Goal: Obtain resource: Obtain resource

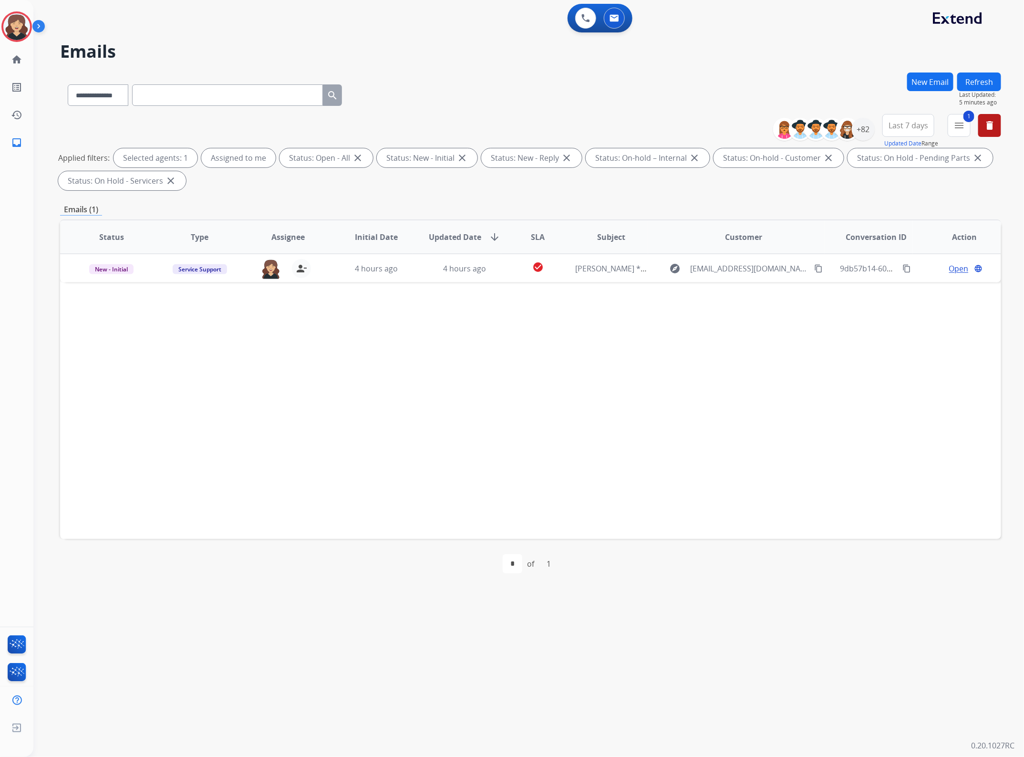
click at [185, 100] on input "text" at bounding box center [227, 94] width 191 height 21
click at [91, 91] on select "**********" at bounding box center [98, 94] width 60 height 21
select select "**********"
click at [68, 84] on select "**********" at bounding box center [98, 94] width 60 height 21
click at [294, 86] on input "text" at bounding box center [227, 94] width 191 height 21
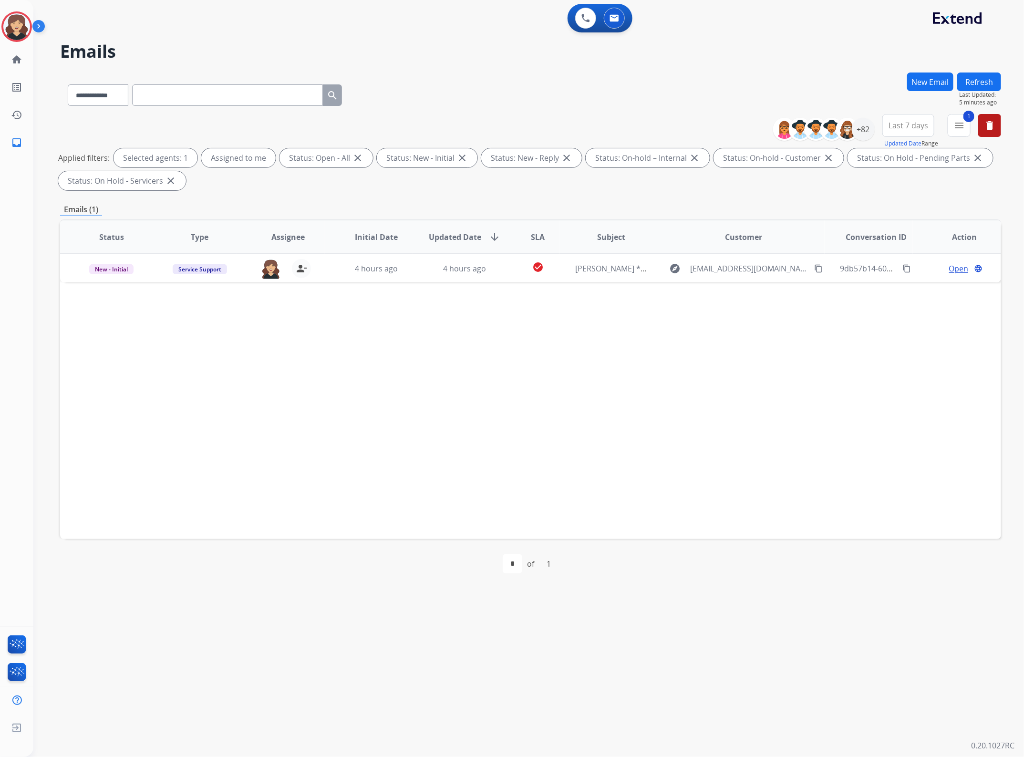
paste input "**********"
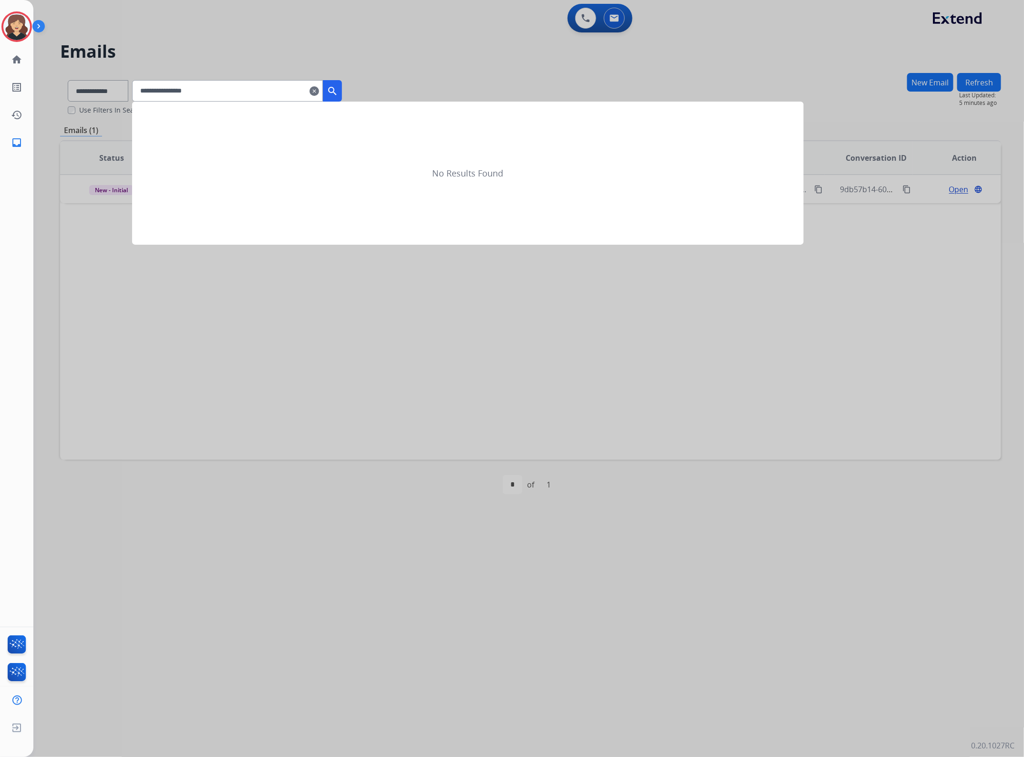
type input "**********"
click at [338, 90] on mat-icon "search" at bounding box center [332, 90] width 11 height 11
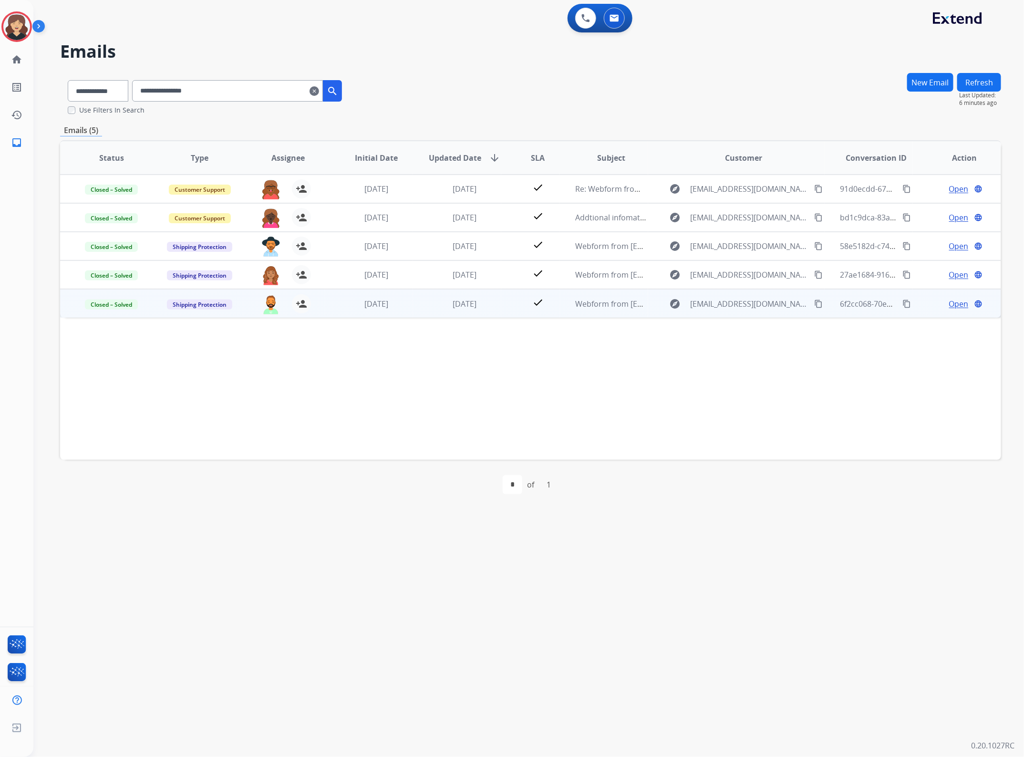
click at [949, 303] on span "Open" at bounding box center [959, 303] width 20 height 11
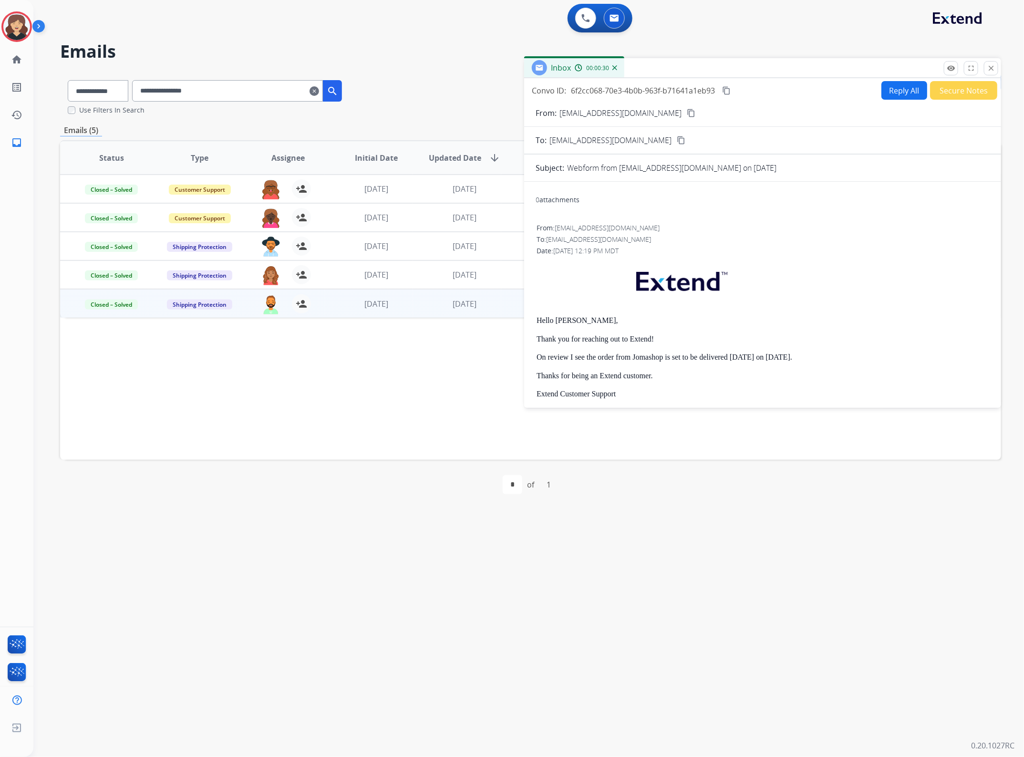
click at [730, 88] on mat-icon "content_copy" at bounding box center [726, 90] width 9 height 9
drag, startPoint x: 990, startPoint y: 67, endPoint x: 674, endPoint y: 199, distance: 342.4
click at [989, 67] on mat-icon "close" at bounding box center [991, 68] width 9 height 9
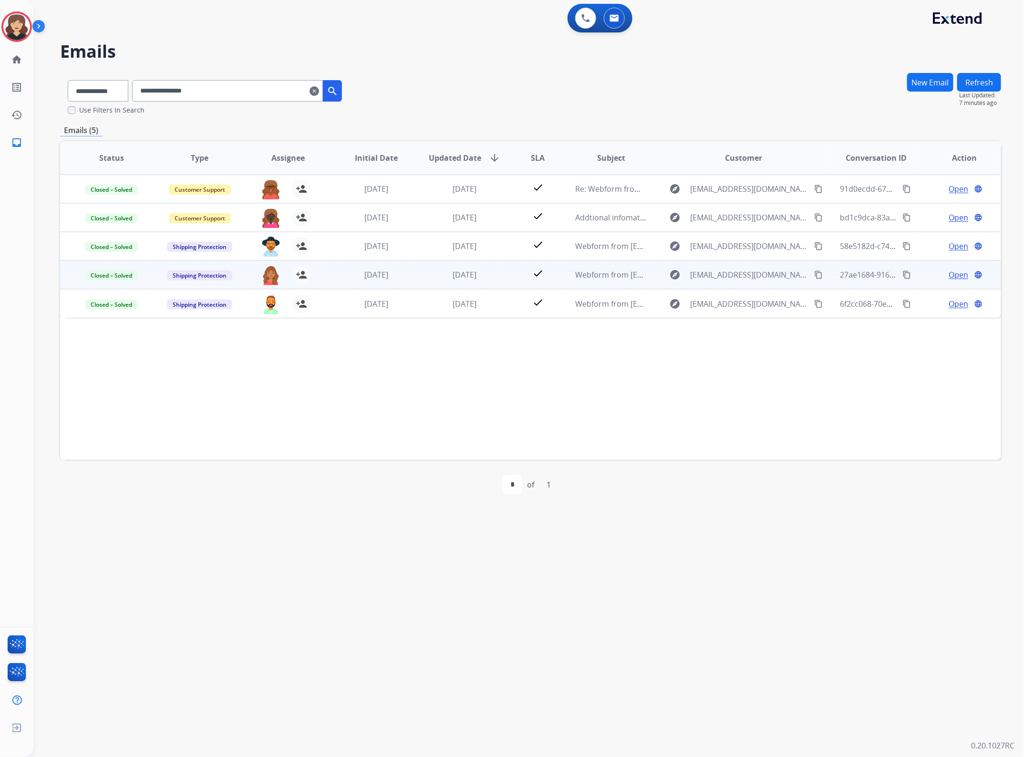
click at [950, 272] on span "Open" at bounding box center [959, 274] width 20 height 11
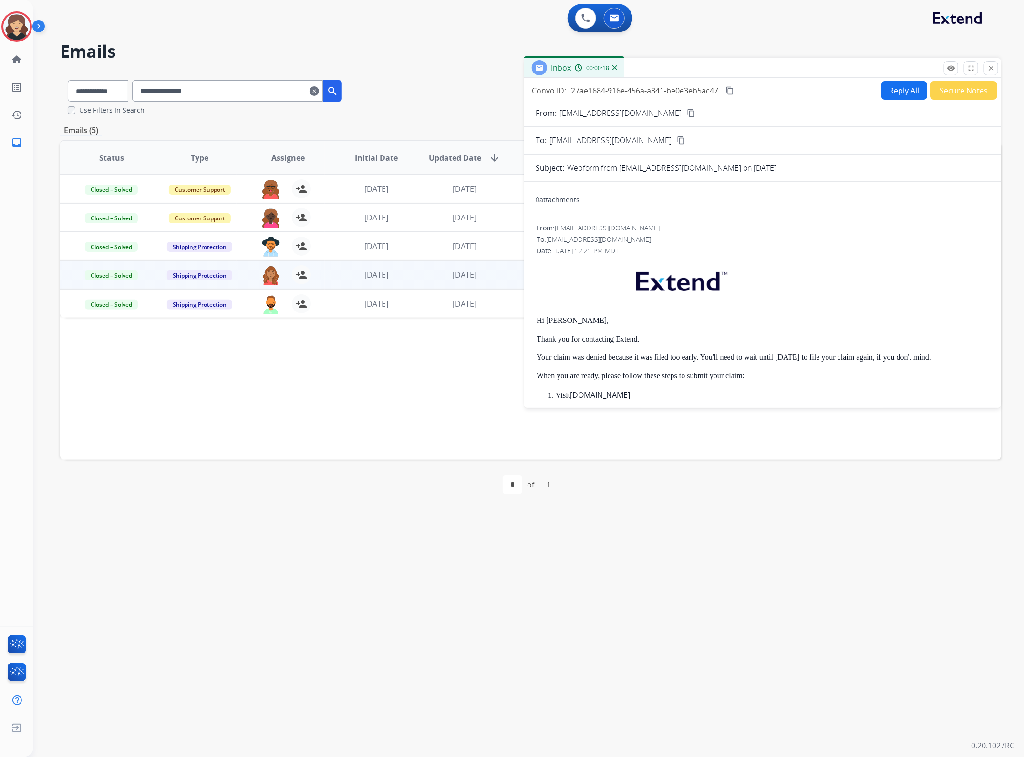
drag, startPoint x: 725, startPoint y: 91, endPoint x: 988, endPoint y: 155, distance: 270.7
click at [726, 91] on button "content_copy" at bounding box center [729, 90] width 11 height 11
drag, startPoint x: 989, startPoint y: 65, endPoint x: 962, endPoint y: 72, distance: 27.8
click at [989, 64] on mat-icon "close" at bounding box center [991, 68] width 9 height 9
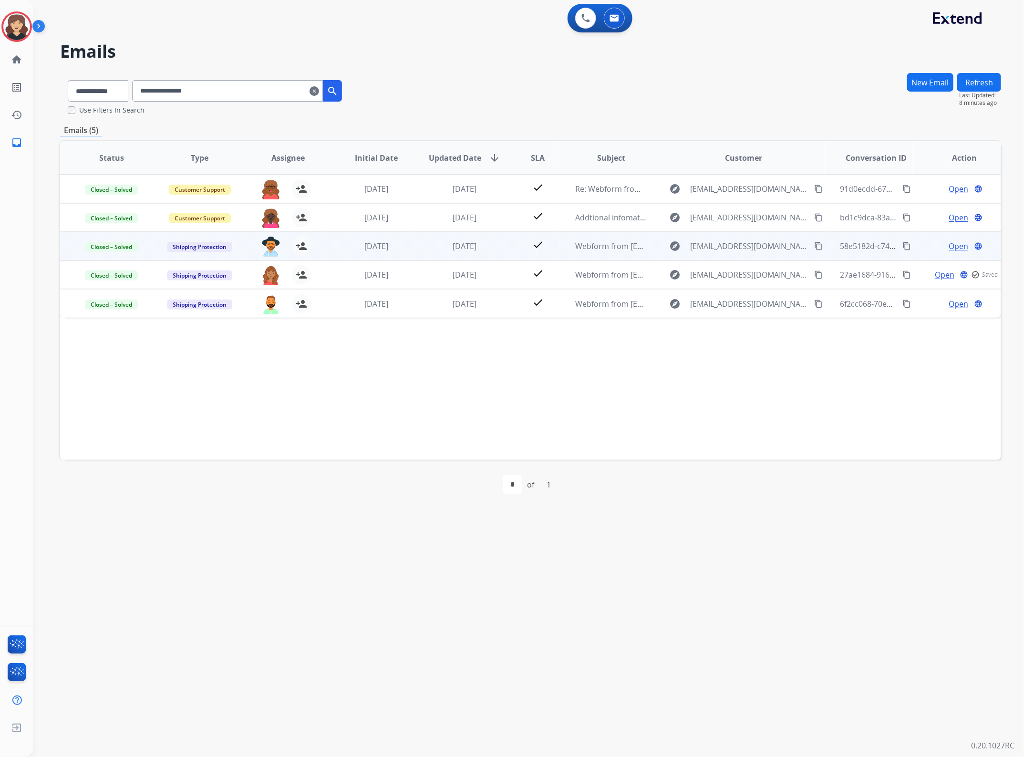
click at [959, 246] on span "Open" at bounding box center [959, 245] width 20 height 11
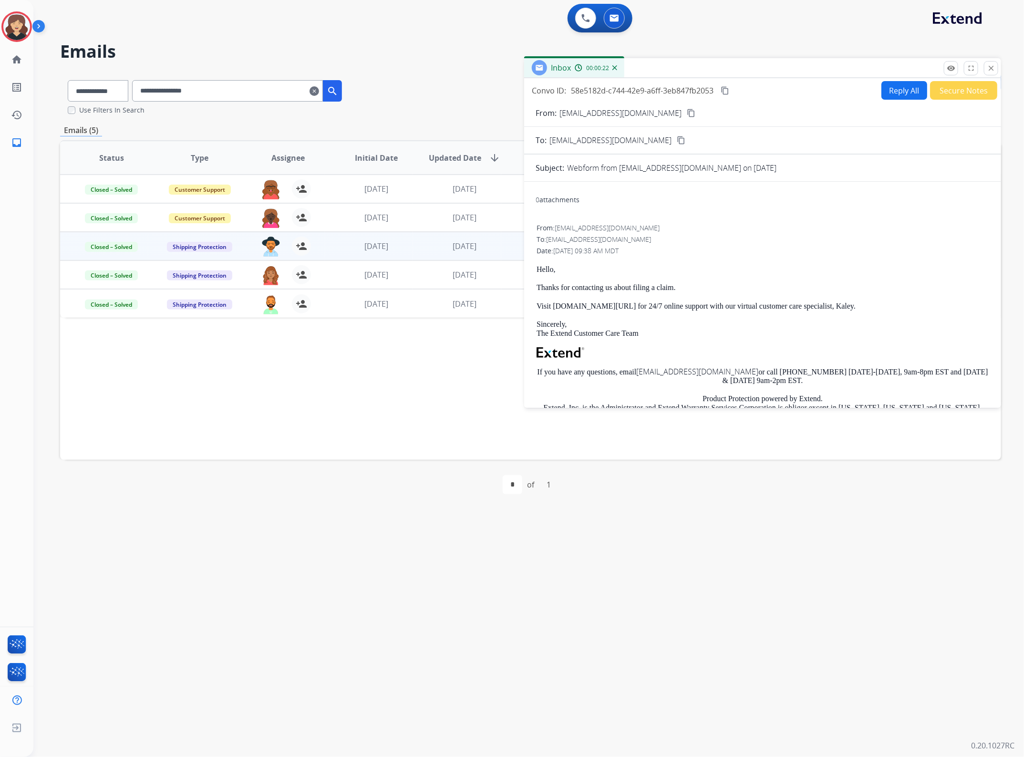
drag, startPoint x: 727, startPoint y: 89, endPoint x: 1014, endPoint y: 178, distance: 300.5
click at [727, 89] on mat-icon "content_copy" at bounding box center [725, 90] width 9 height 9
drag, startPoint x: 988, startPoint y: 68, endPoint x: 826, endPoint y: 158, distance: 184.9
click at [988, 67] on mat-icon "close" at bounding box center [991, 68] width 9 height 9
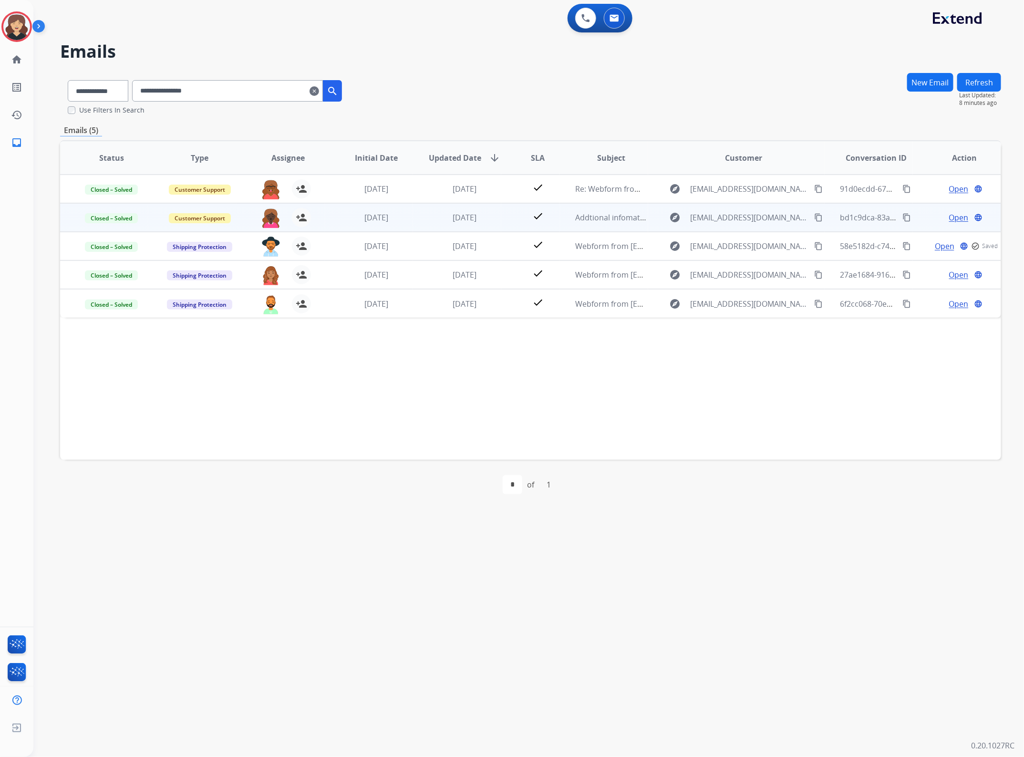
click at [953, 213] on span "Open" at bounding box center [959, 217] width 20 height 11
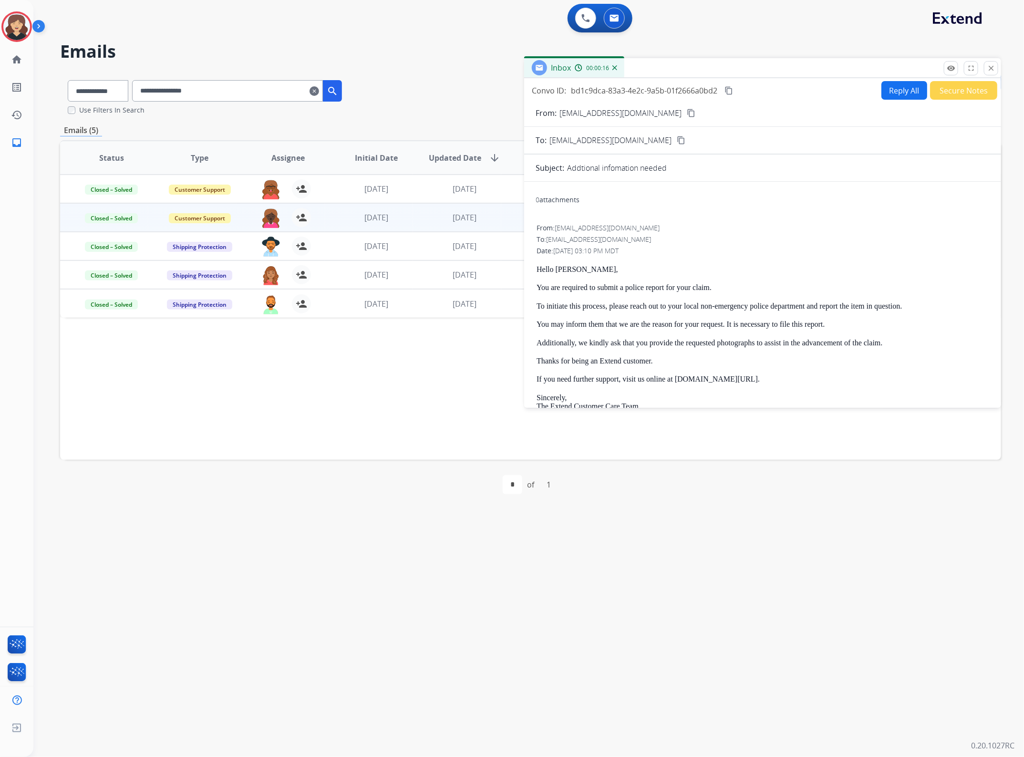
click at [730, 87] on mat-icon "content_copy" at bounding box center [728, 90] width 9 height 9
click at [988, 68] on mat-icon "close" at bounding box center [991, 68] width 9 height 9
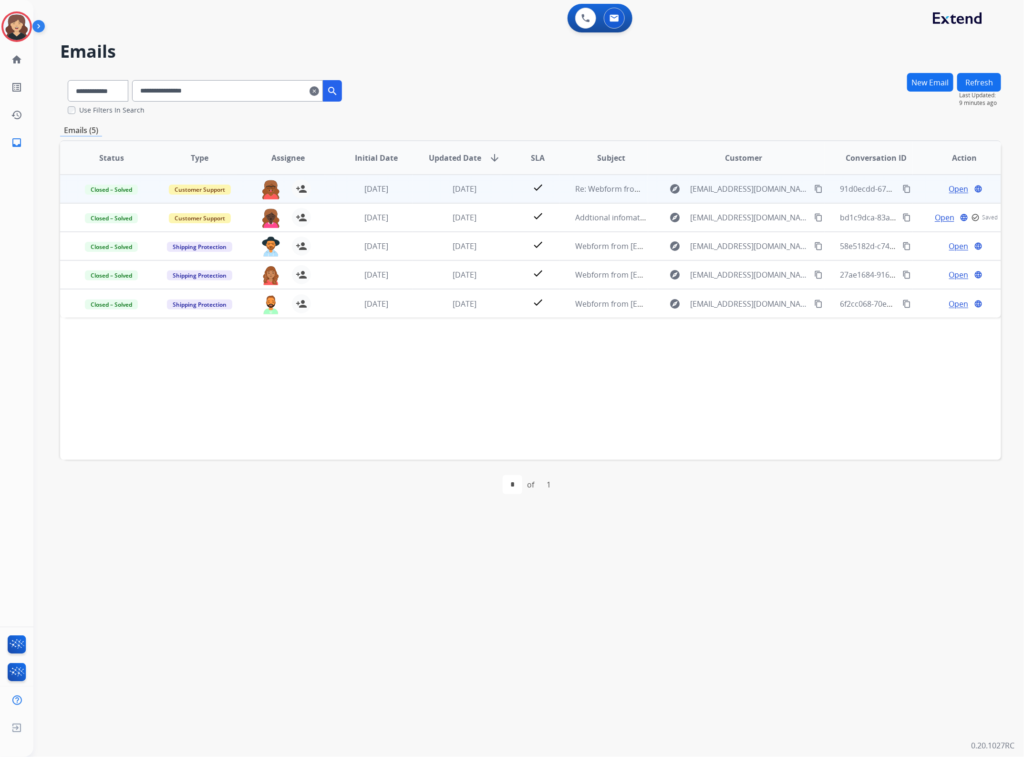
click at [949, 187] on span "Open" at bounding box center [959, 188] width 20 height 11
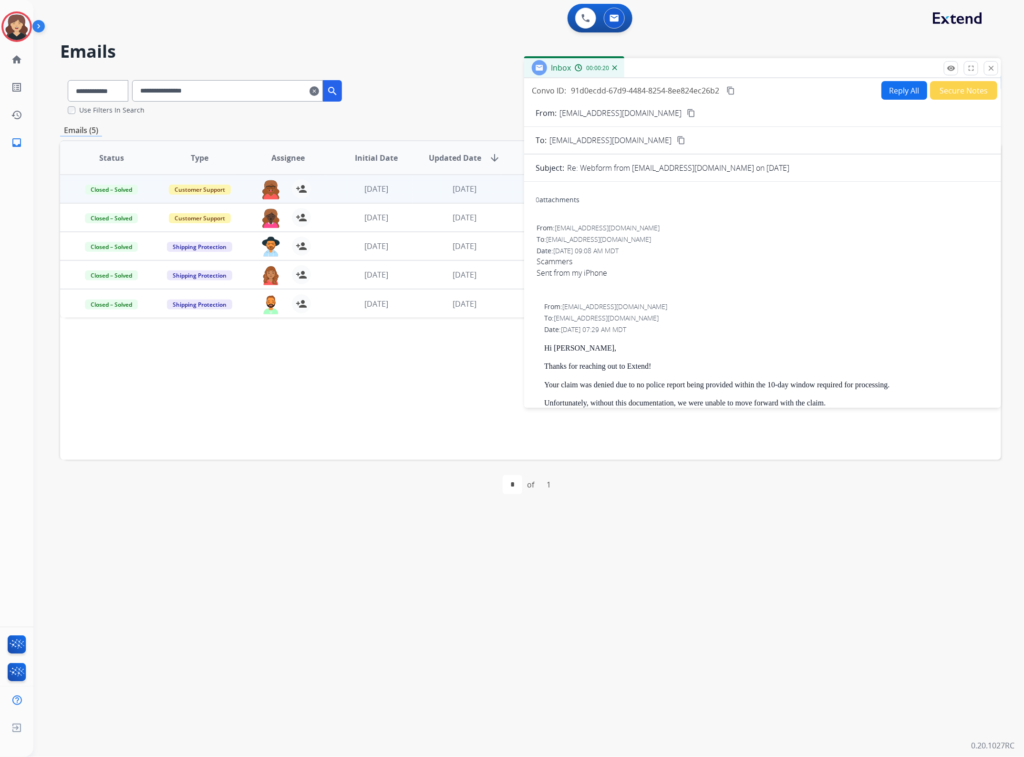
click at [731, 89] on mat-icon "content_copy" at bounding box center [730, 90] width 9 height 9
drag, startPoint x: 730, startPoint y: 92, endPoint x: 1017, endPoint y: 165, distance: 296.9
click at [730, 92] on mat-icon "content_copy" at bounding box center [730, 90] width 9 height 9
drag, startPoint x: 992, startPoint y: 69, endPoint x: 955, endPoint y: 84, distance: 40.0
click at [992, 69] on mat-icon "close" at bounding box center [991, 68] width 9 height 9
